Goal: Task Accomplishment & Management: Manage account settings

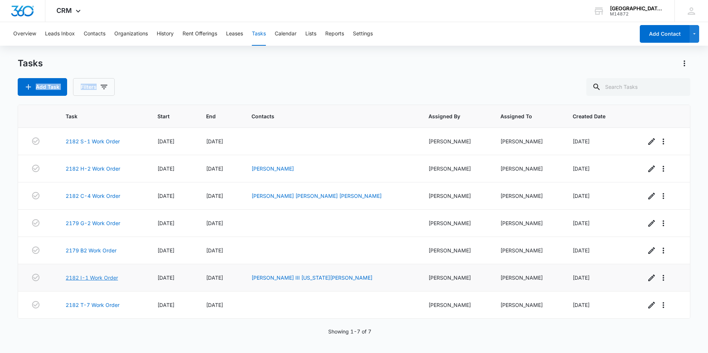
click at [96, 279] on link "2182 I-1 Work Order" at bounding box center [92, 278] width 52 height 8
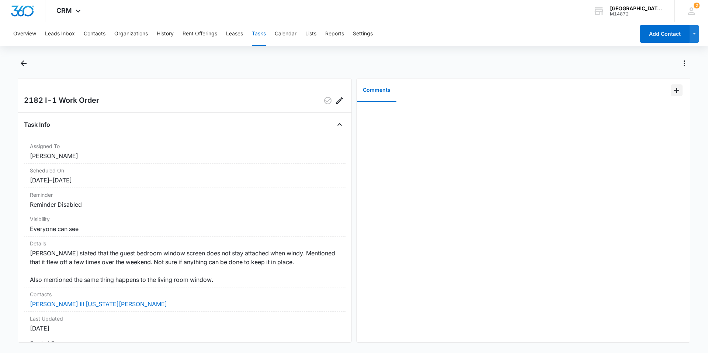
click at [673, 91] on icon "Add Comment" at bounding box center [677, 90] width 9 height 9
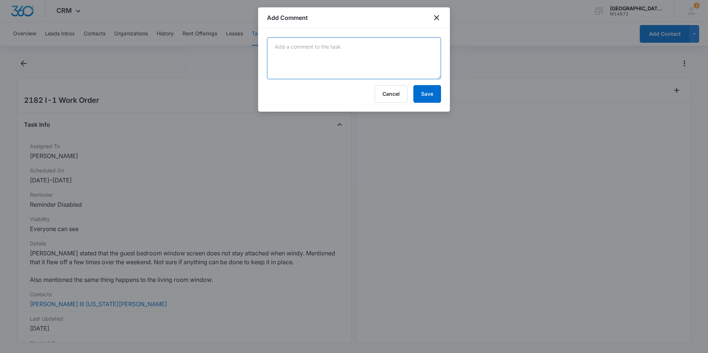
click at [319, 39] on textarea at bounding box center [354, 58] width 174 height 42
drag, startPoint x: 340, startPoint y: 46, endPoint x: 340, endPoint y: 51, distance: 4.4
click at [340, 51] on textarea "replaced metal spring clips on screens." at bounding box center [354, 58] width 174 height 42
click at [324, 46] on textarea "replaced metal spring clips on screens." at bounding box center [354, 58] width 174 height 42
click at [326, 46] on textarea "replaced metal spring clips on screens." at bounding box center [354, 58] width 174 height 42
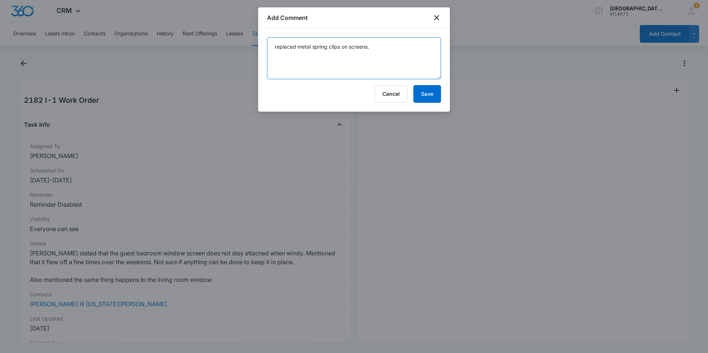
drag, startPoint x: 327, startPoint y: 46, endPoint x: 321, endPoint y: 46, distance: 5.5
click at [321, 46] on textarea "replaced metal spring clips on screens." at bounding box center [354, 58] width 174 height 42
type textarea "replaced metal tension clips on screens."
click at [431, 97] on button "Save" at bounding box center [428, 94] width 28 height 18
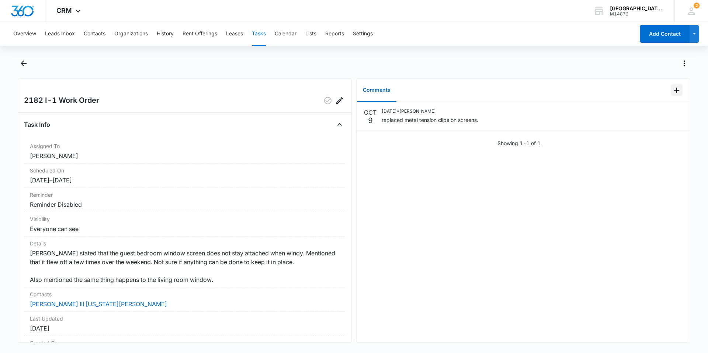
click at [671, 87] on button "Add Comment" at bounding box center [677, 90] width 12 height 12
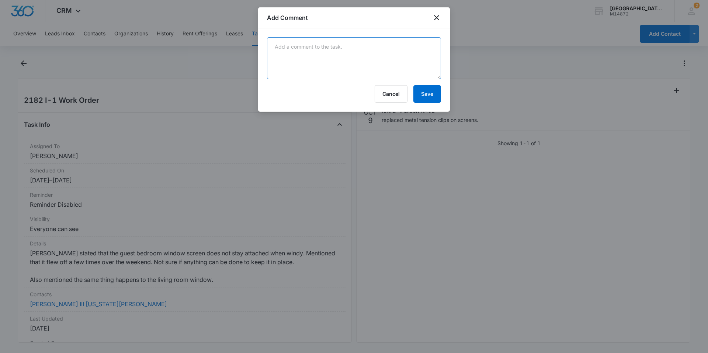
click at [309, 52] on textarea at bounding box center [354, 58] width 174 height 42
type textarea "-Alda"
click at [425, 94] on button "Save" at bounding box center [428, 94] width 28 height 18
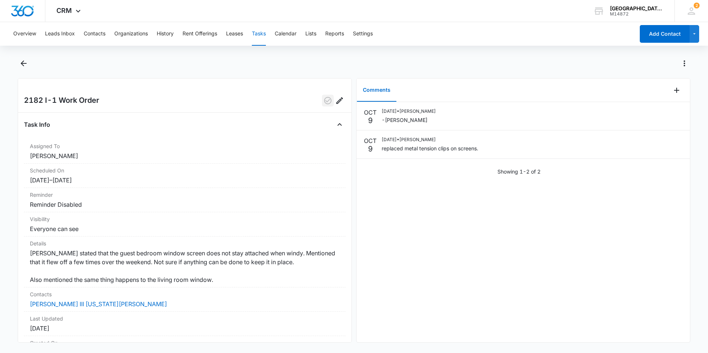
click at [324, 98] on icon "button" at bounding box center [328, 100] width 9 height 9
click at [21, 62] on icon "Back" at bounding box center [23, 63] width 9 height 9
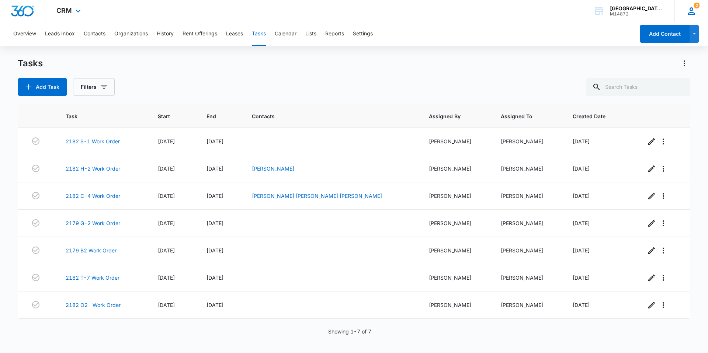
drag, startPoint x: 702, startPoint y: 7, endPoint x: 701, endPoint y: 17, distance: 10.0
click at [702, 7] on div "2 JG Jonathan Guptill pbmaintenance@vintage-corp.com My Profile 2 Notifications…" at bounding box center [692, 11] width 34 height 22
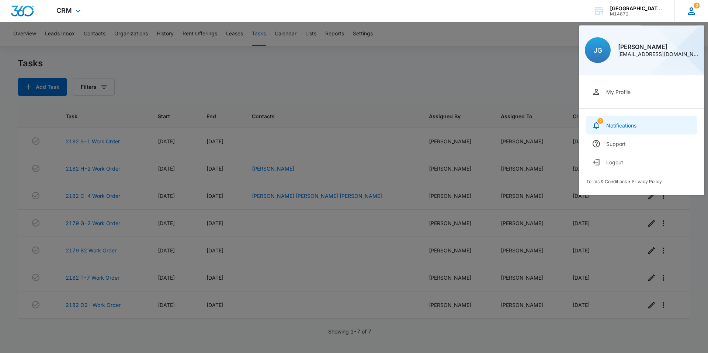
click at [651, 124] on link "2 Notifications" at bounding box center [642, 125] width 111 height 18
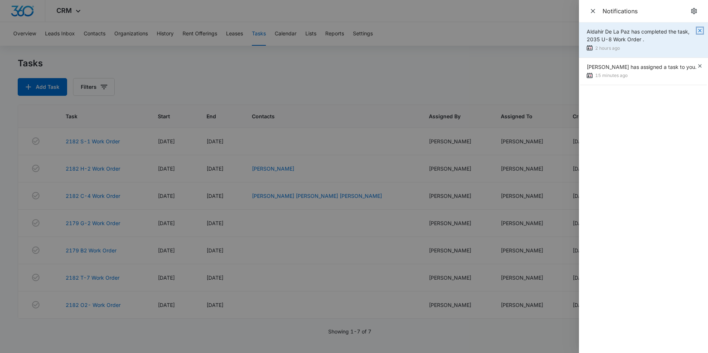
click at [701, 31] on icon "button" at bounding box center [700, 31] width 6 height 6
click at [702, 28] on icon "button" at bounding box center [700, 31] width 6 height 6
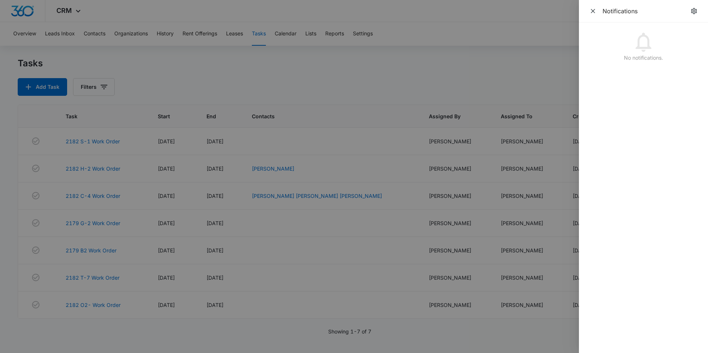
click at [477, 72] on div at bounding box center [354, 176] width 708 height 353
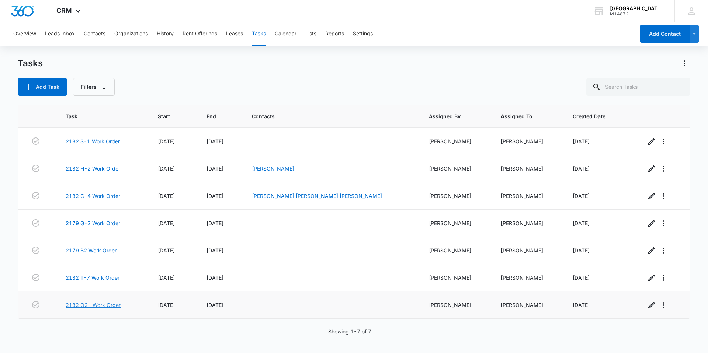
click at [94, 303] on link "2182 O2- Work Order" at bounding box center [93, 305] width 55 height 8
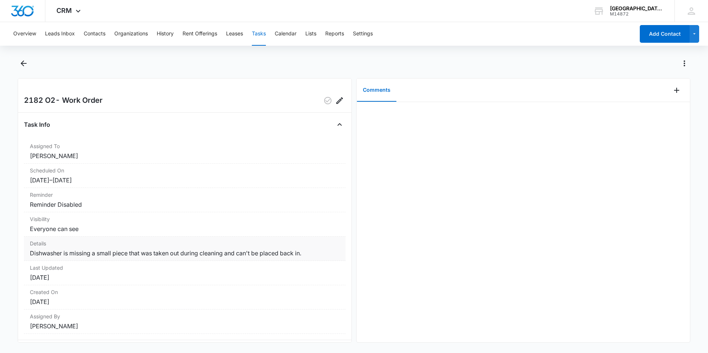
drag, startPoint x: 196, startPoint y: 253, endPoint x: 168, endPoint y: 254, distance: 27.7
click at [168, 254] on dd "Dishwasher is missing a small piece that was taken out during cleaning and can'…" at bounding box center [185, 253] width 310 height 9
click at [24, 62] on icon "Back" at bounding box center [23, 63] width 9 height 9
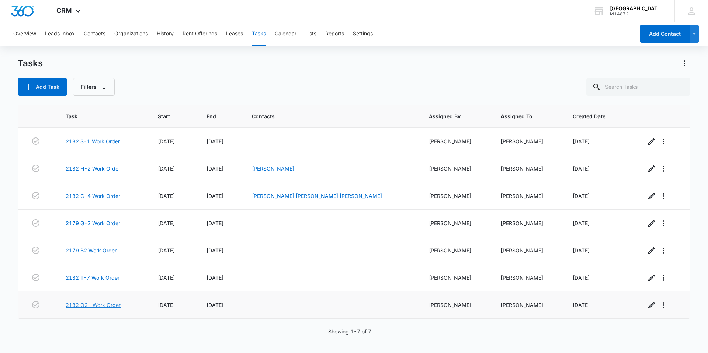
click at [97, 304] on link "2182 O2- Work Order" at bounding box center [93, 305] width 55 height 8
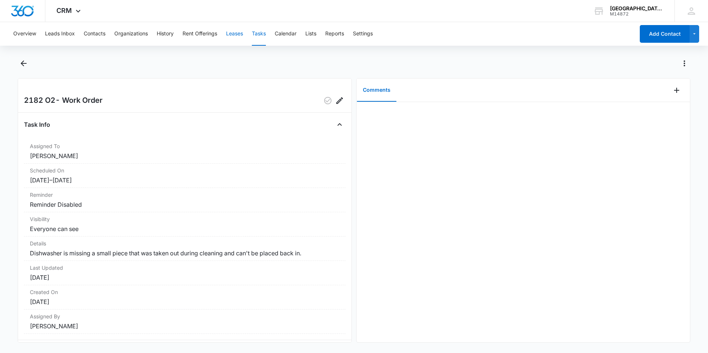
click at [243, 34] on button "Leases" at bounding box center [234, 34] width 17 height 24
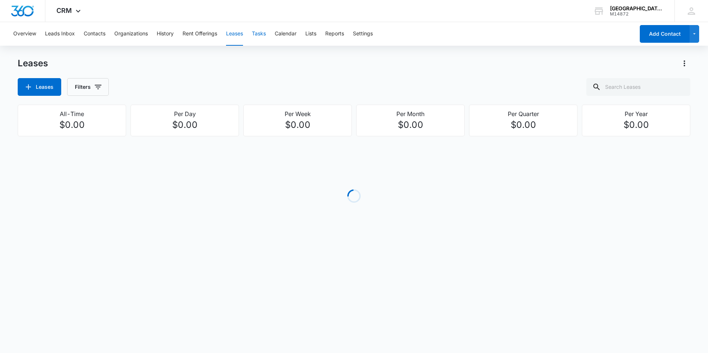
click at [263, 38] on button "Tasks" at bounding box center [259, 34] width 14 height 24
